Goal: Transaction & Acquisition: Purchase product/service

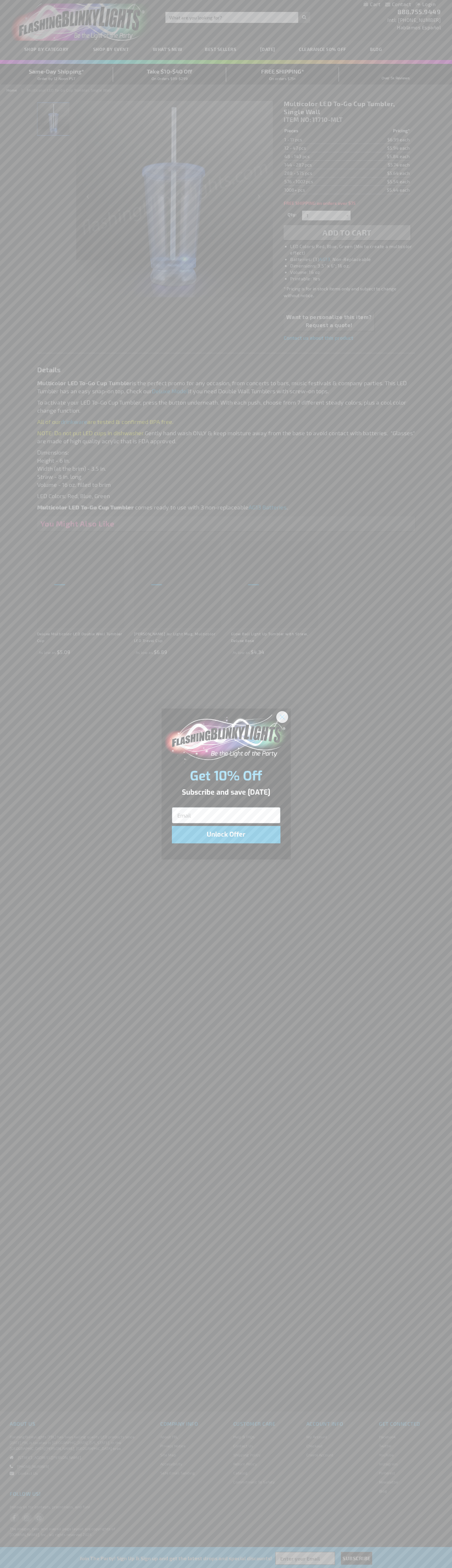
click at [282, 716] on icon "Close dialog" at bounding box center [281, 716] width 4 height 4
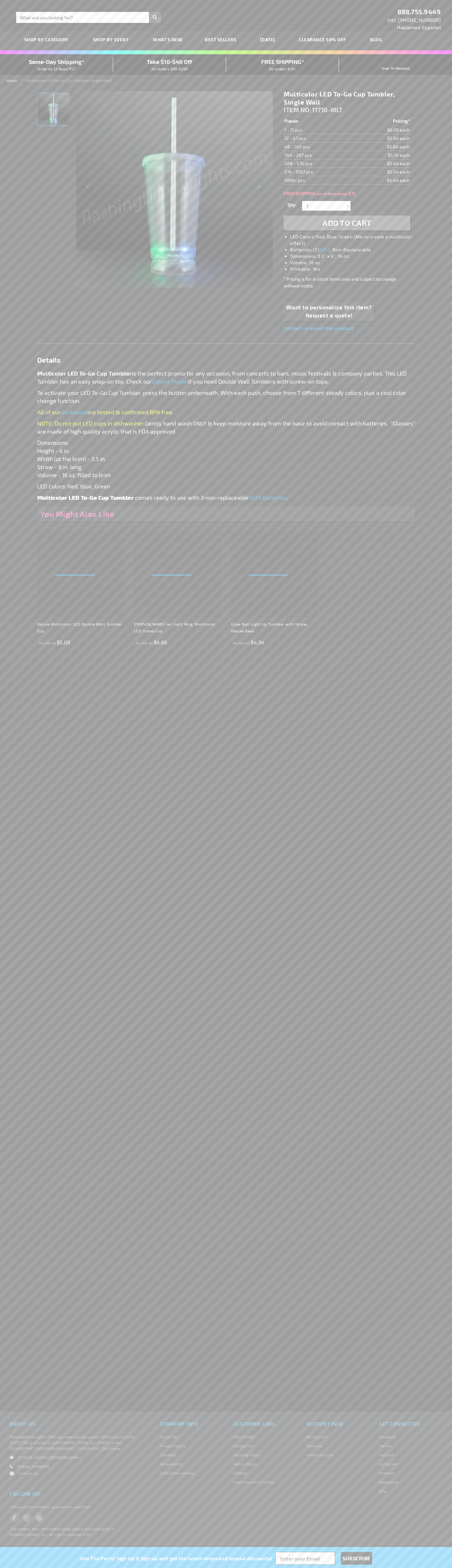
click at [347, 223] on span "Add to Cart" at bounding box center [347, 222] width 49 height 9
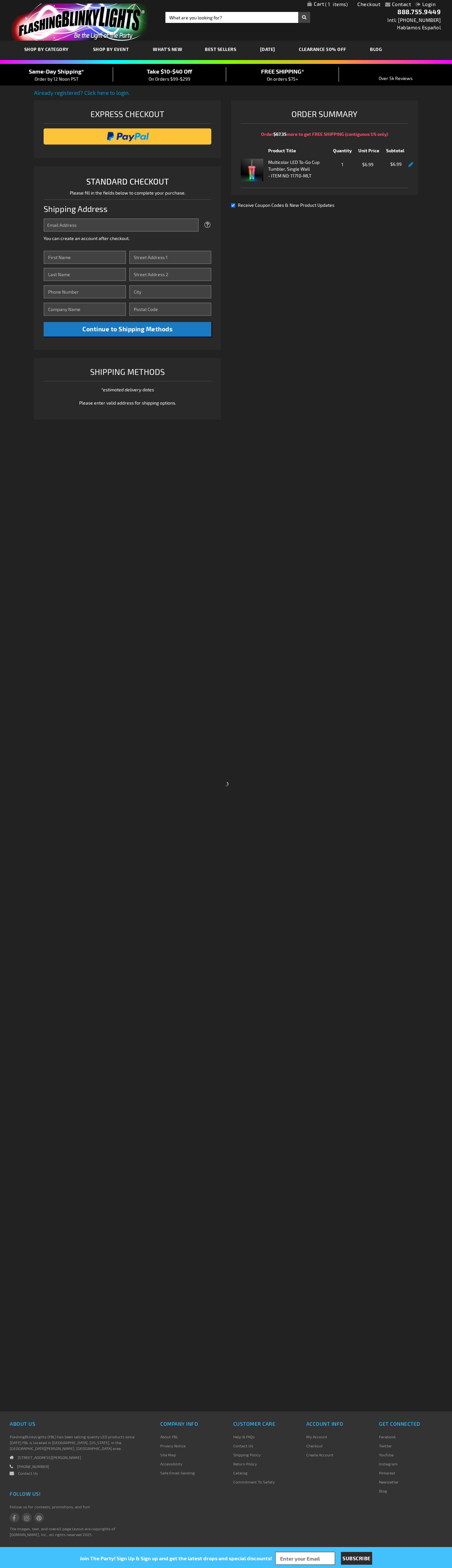
select select "US"
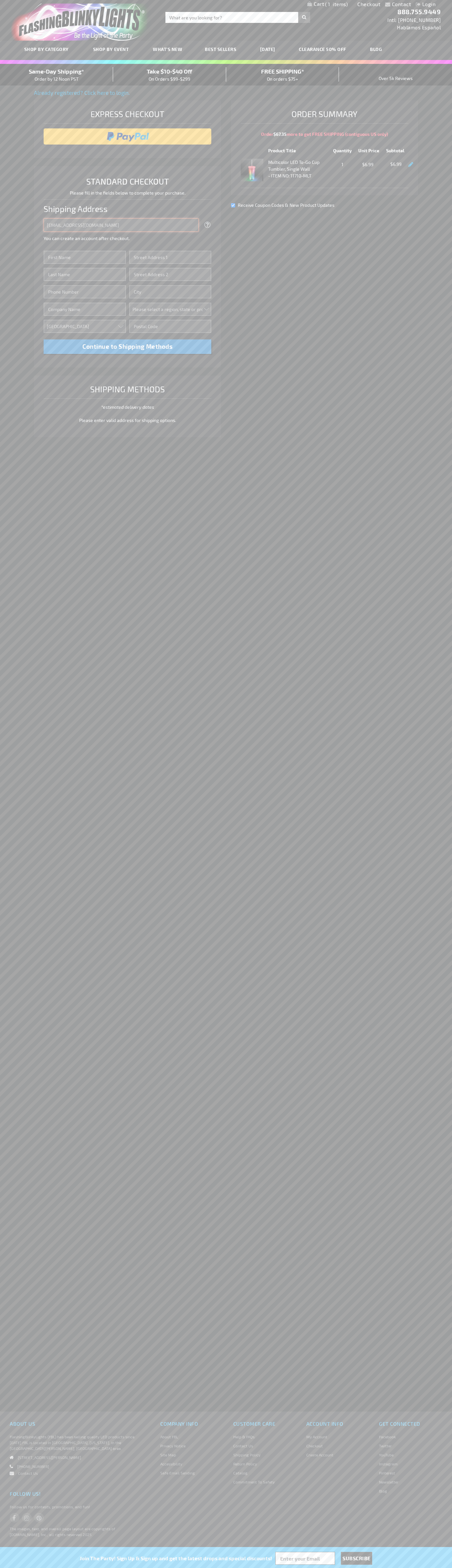
type input "[EMAIL_ADDRESS][DOMAIN_NAME]"
type input "[PERSON_NAME]"
type input "[STREET_ADDRESS][US_STATE]"
type input "First floor"
type input "austin"
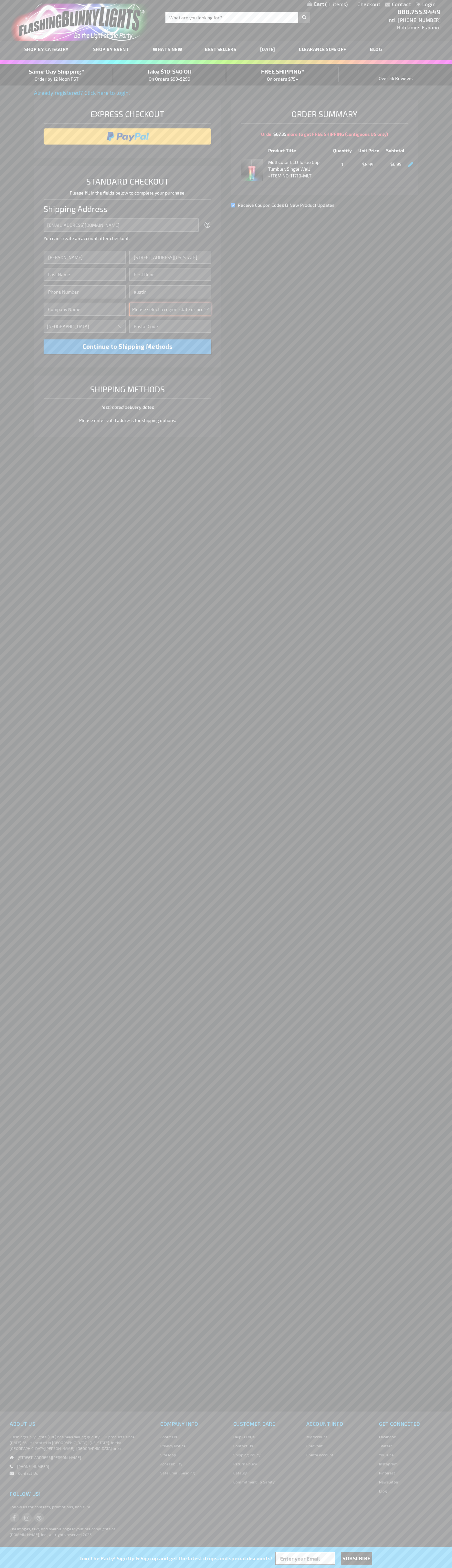
select select "57"
type input "78701"
type input "[PERSON_NAME]"
type input "6502530000"
type input "[PERSON_NAME]"
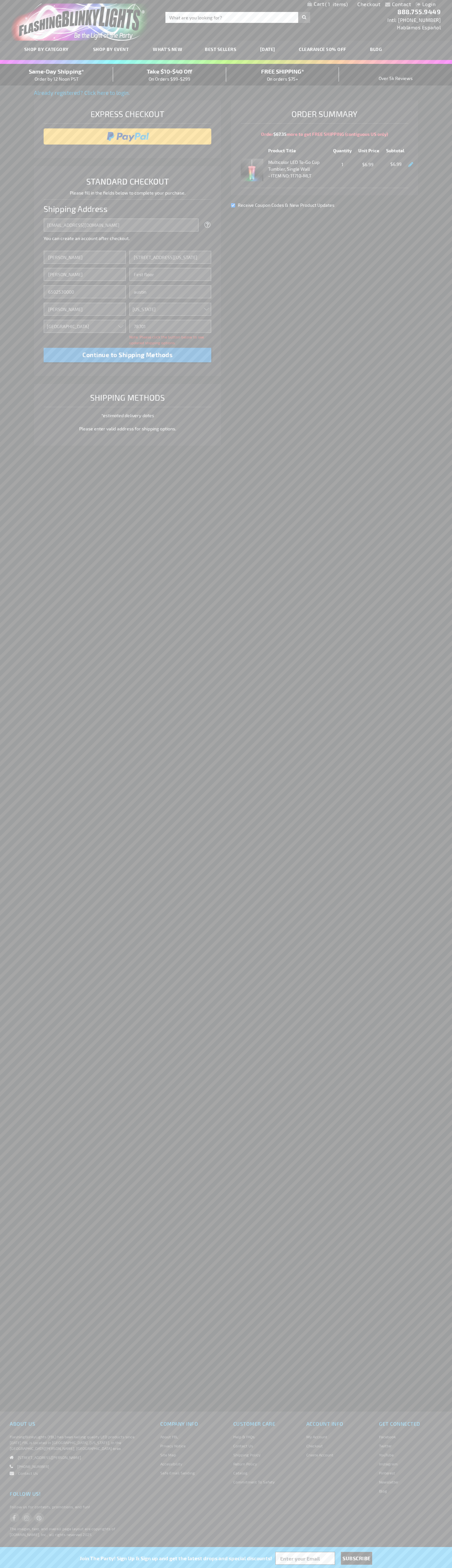
click at [57, 75] on div "Same-Day Shipping* Order by 12 Noon PST" at bounding box center [57, 74] width 113 height 15
click at [127, 136] on input "image" at bounding box center [127, 136] width 161 height 13
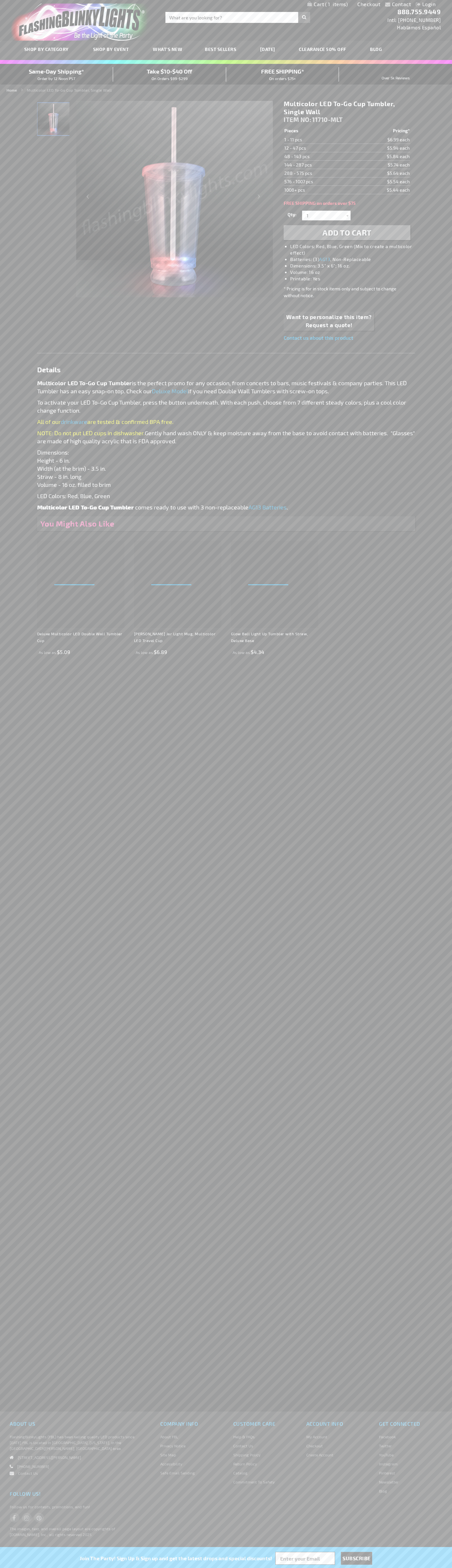
click at [327, 4] on span "1" at bounding box center [336, 4] width 23 height 6
